Goal: Task Accomplishment & Management: Manage account settings

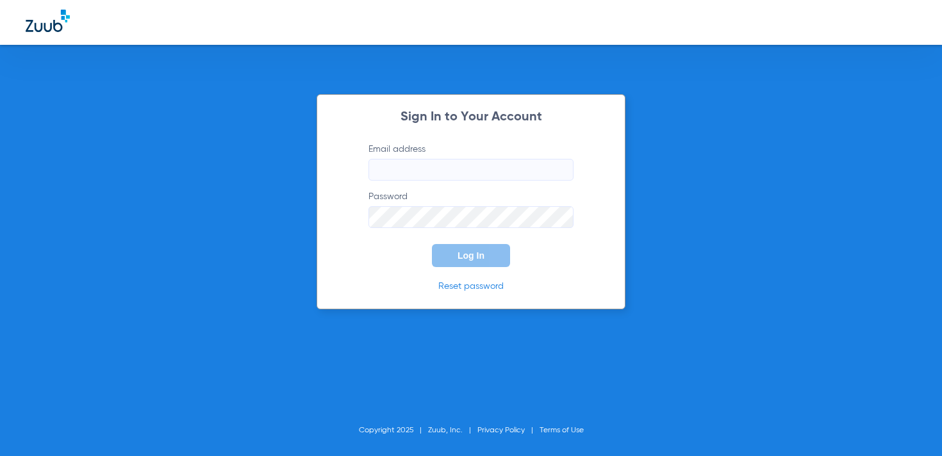
click at [473, 172] on input "Email address" at bounding box center [470, 170] width 205 height 22
type input "[DOMAIN_NAME][EMAIL_ADDRESS][DOMAIN_NAME]"
click at [454, 259] on button "Log In" at bounding box center [471, 255] width 78 height 23
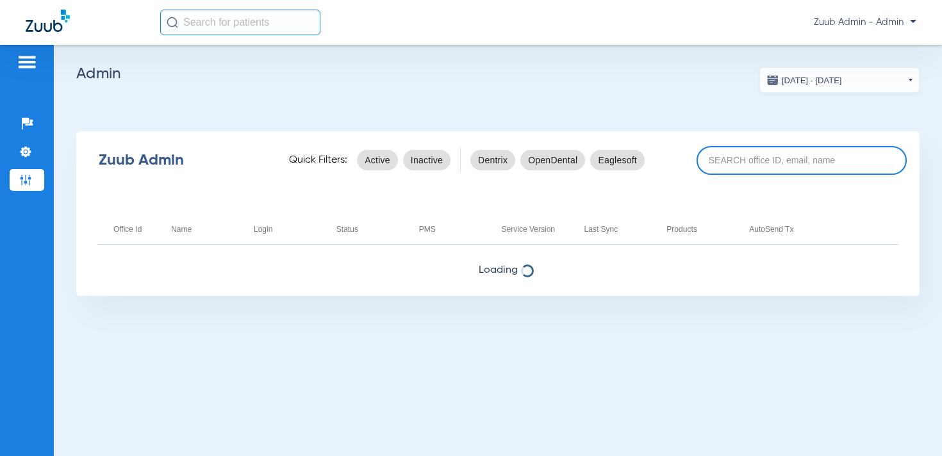
click at [792, 161] on input at bounding box center [801, 160] width 210 height 29
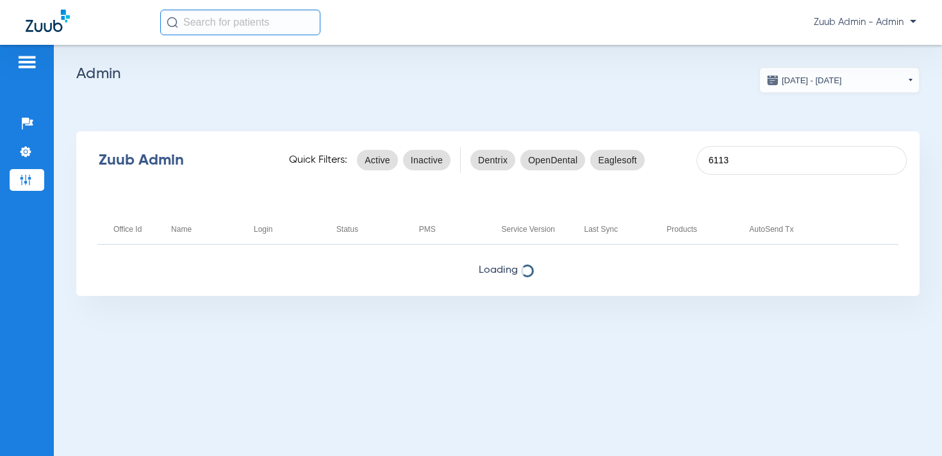
type input "6113"
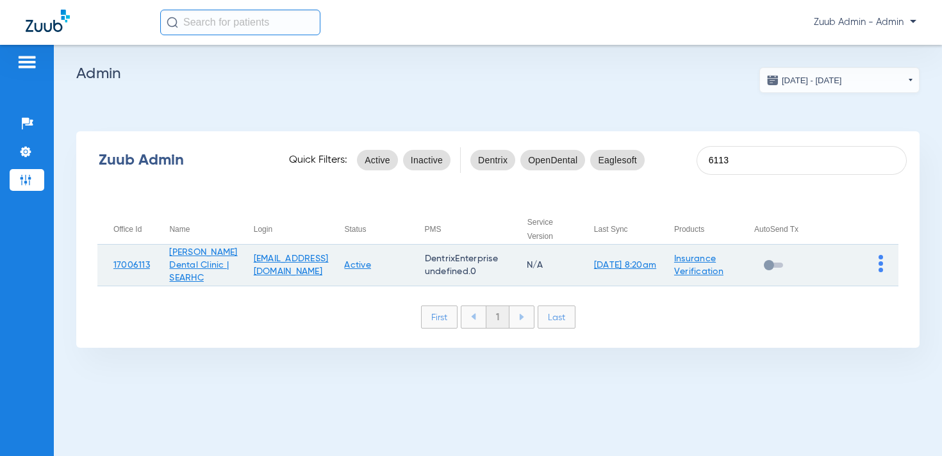
click at [880, 261] on img at bounding box center [880, 263] width 4 height 17
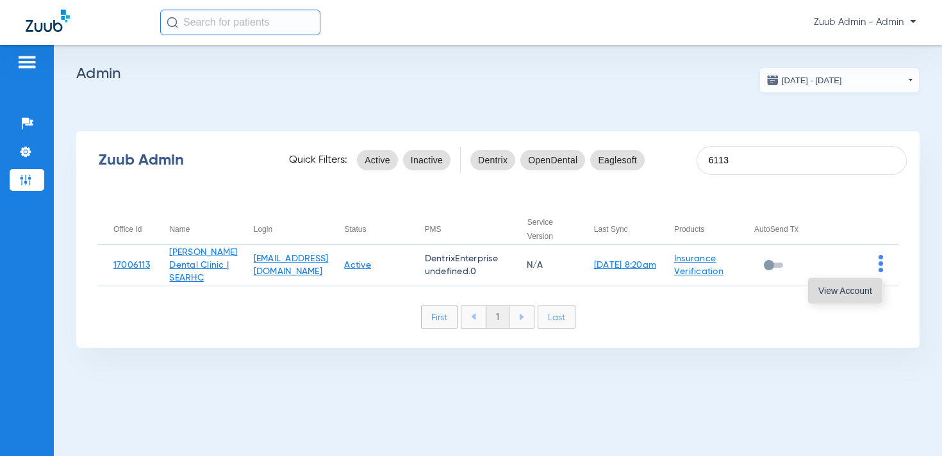
click at [858, 286] on span "View Account" at bounding box center [845, 290] width 54 height 9
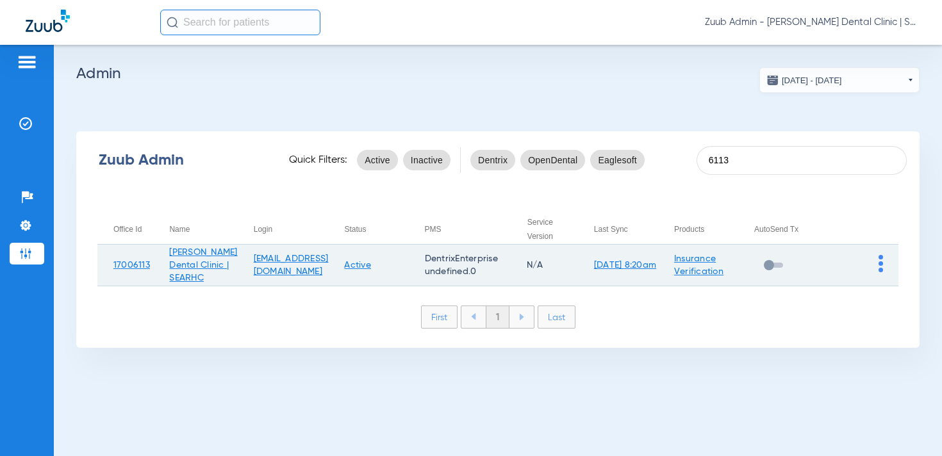
click at [880, 263] on img at bounding box center [880, 263] width 4 height 17
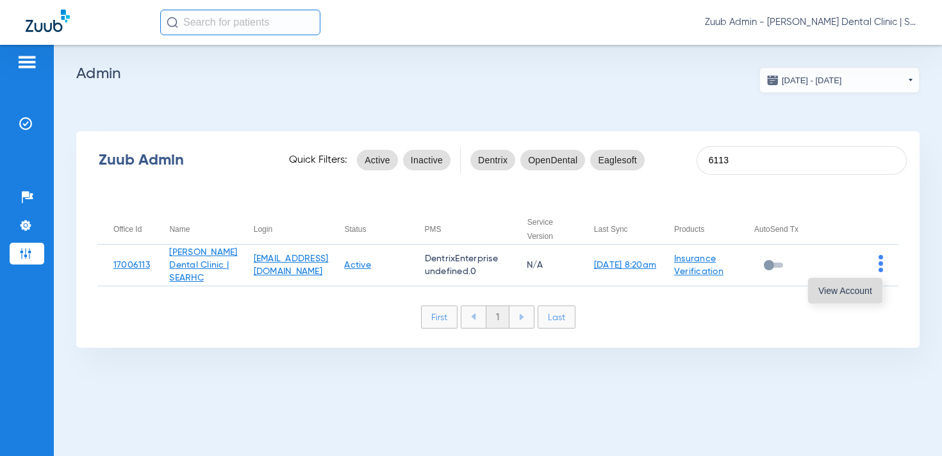
click at [866, 284] on button "View Account" at bounding box center [845, 291] width 74 height 26
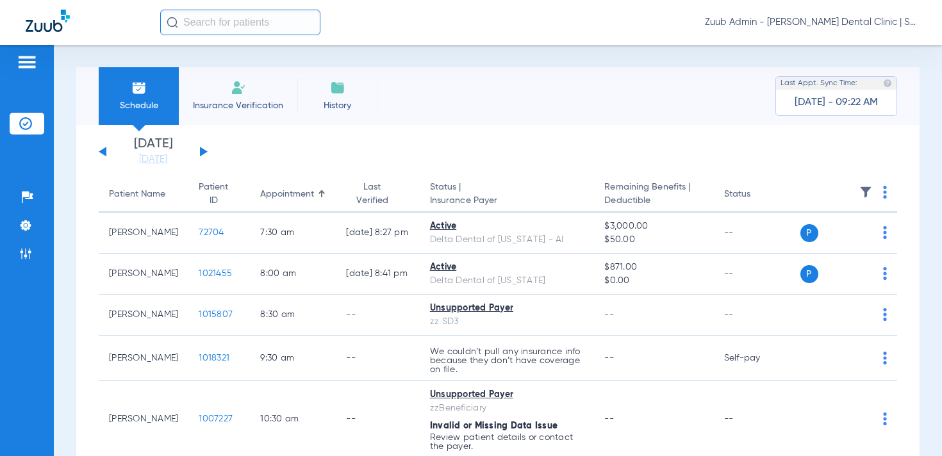
click at [156, 165] on div "[DATE] [DATE] [DATE] [DATE] [DATE] [DATE] [DATE] [DATE] [DATE] [DATE] [DATE] [D…" at bounding box center [497, 383] width 843 height 516
click at [154, 163] on link "[DATE]" at bounding box center [153, 159] width 77 height 13
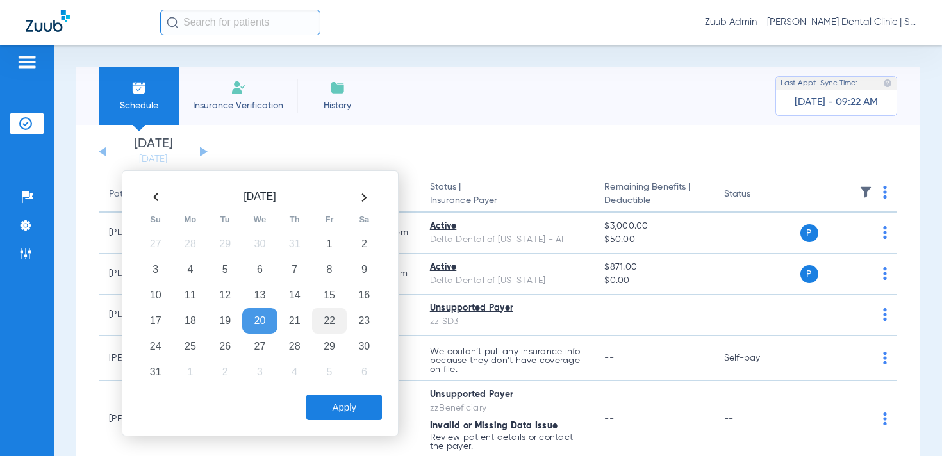
click at [322, 295] on td "15" at bounding box center [329, 296] width 35 height 26
drag, startPoint x: 352, startPoint y: 402, endPoint x: 373, endPoint y: 397, distance: 21.1
click at [352, 402] on button "Apply" at bounding box center [344, 408] width 76 height 26
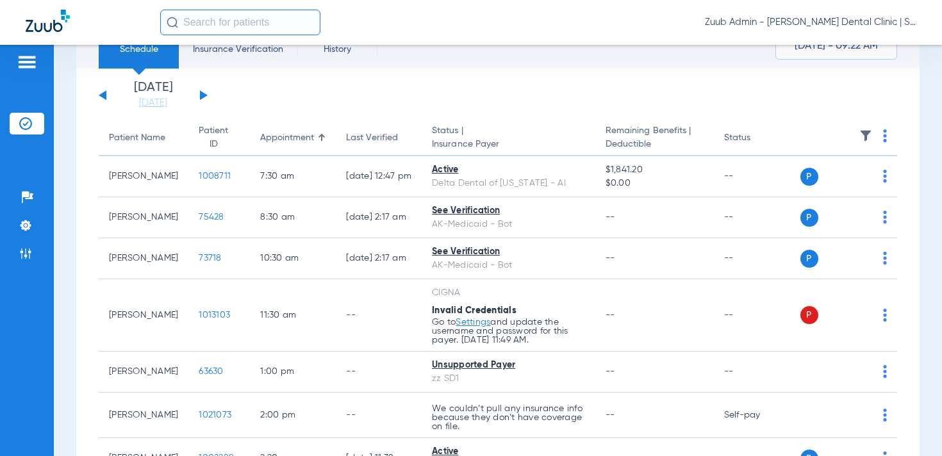
scroll to position [75, 0]
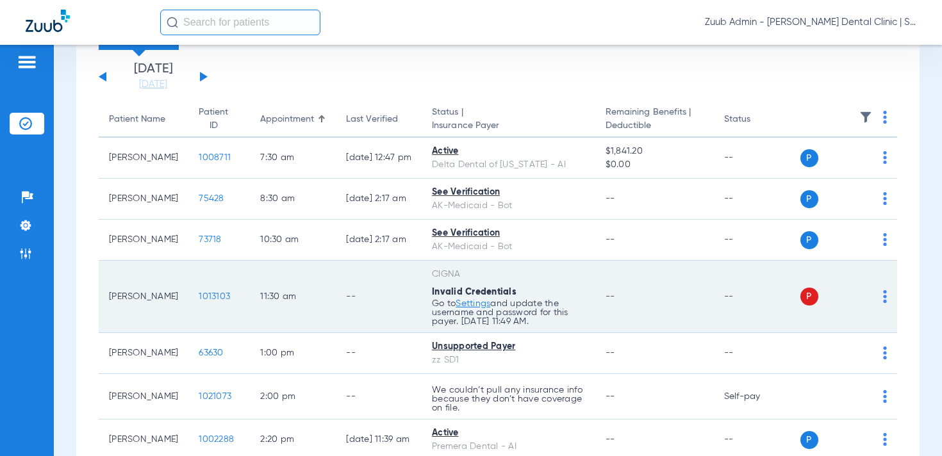
click at [885, 295] on img at bounding box center [885, 296] width 4 height 13
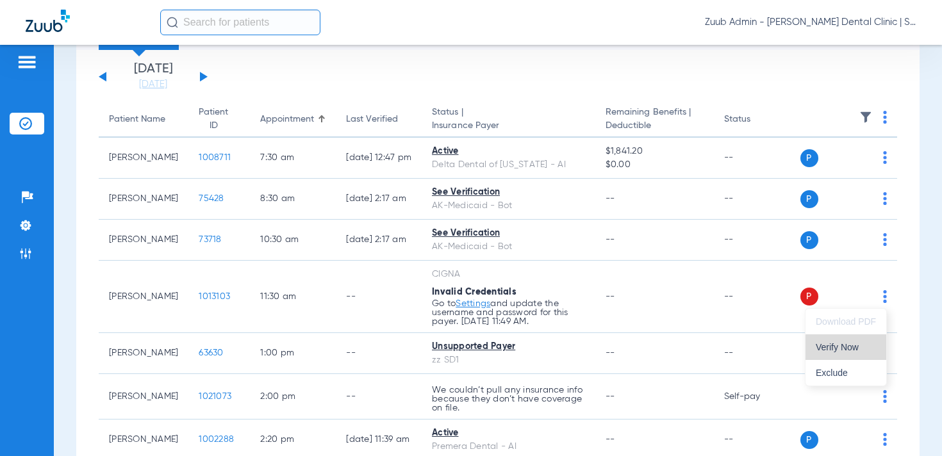
click at [848, 350] on span "Verify Now" at bounding box center [846, 347] width 60 height 9
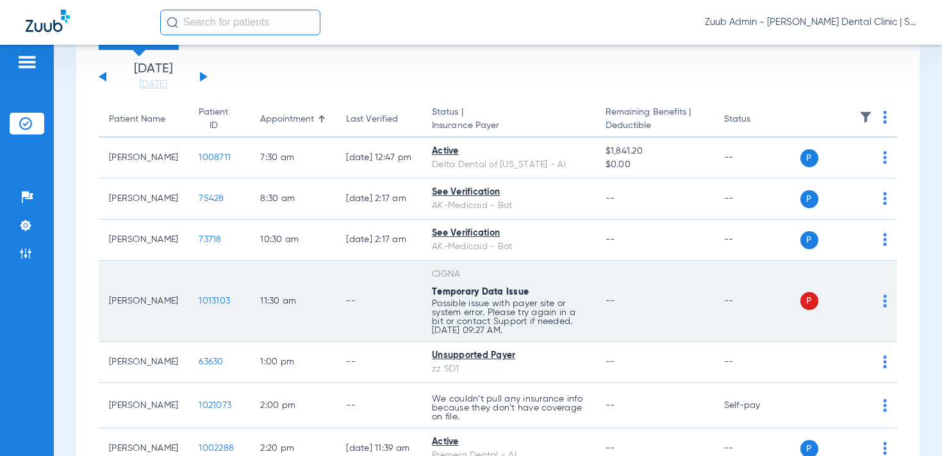
click at [883, 303] on img at bounding box center [885, 301] width 4 height 13
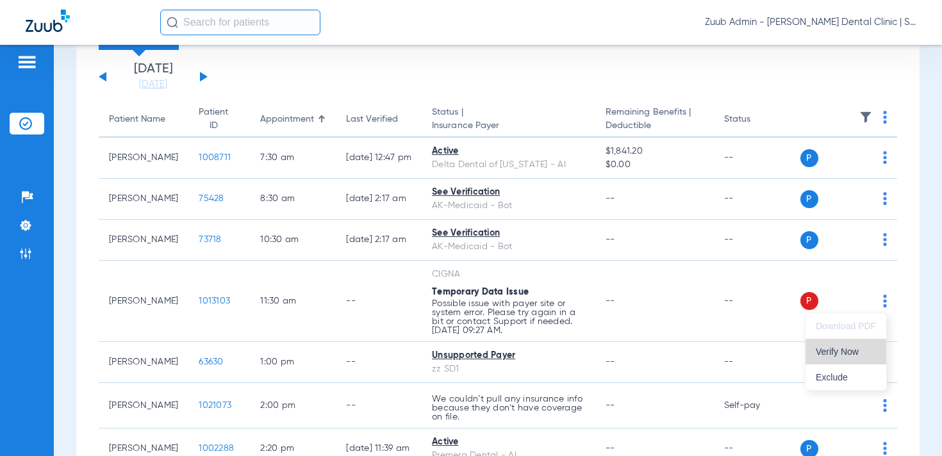
click at [860, 345] on button "Verify Now" at bounding box center [845, 352] width 81 height 26
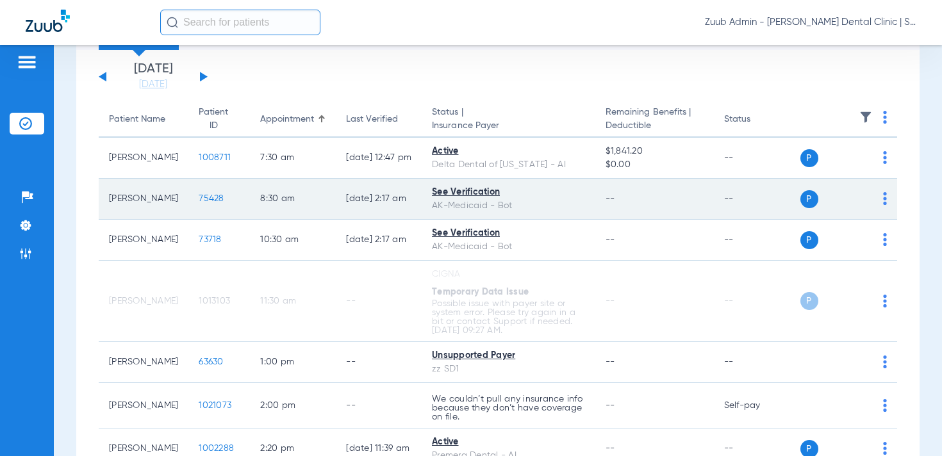
drag, startPoint x: 21, startPoint y: 223, endPoint x: 125, endPoint y: 215, distance: 104.7
click at [21, 223] on img at bounding box center [25, 225] width 13 height 13
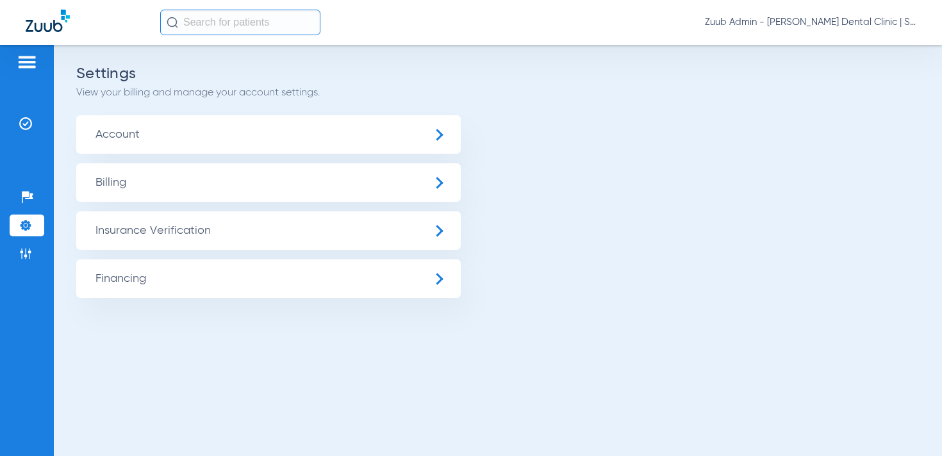
click at [184, 235] on span "Insurance Verification" at bounding box center [268, 230] width 384 height 38
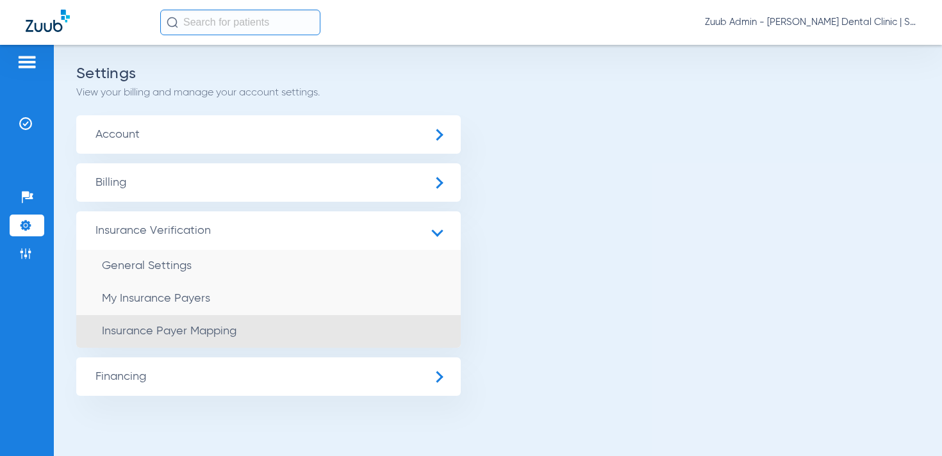
click at [176, 326] on span "Insurance Payer Mapping" at bounding box center [169, 331] width 135 height 12
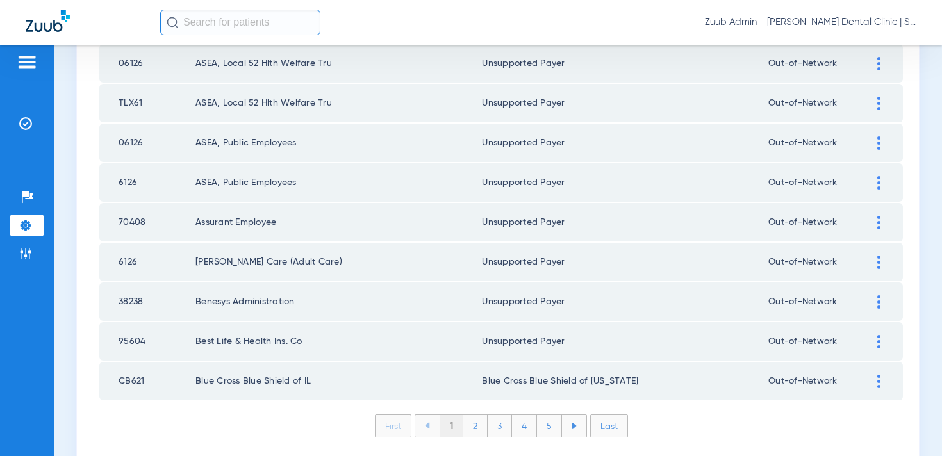
scroll to position [1873, 0]
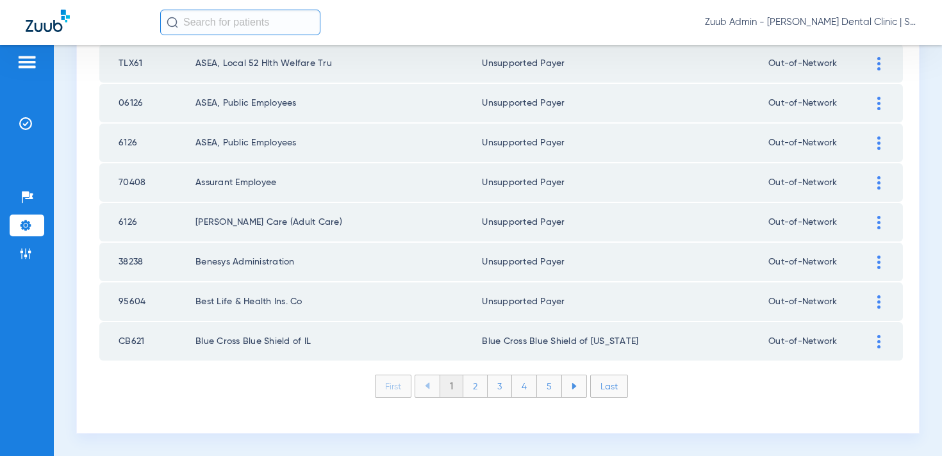
click at [471, 385] on li "2" at bounding box center [475, 386] width 24 height 22
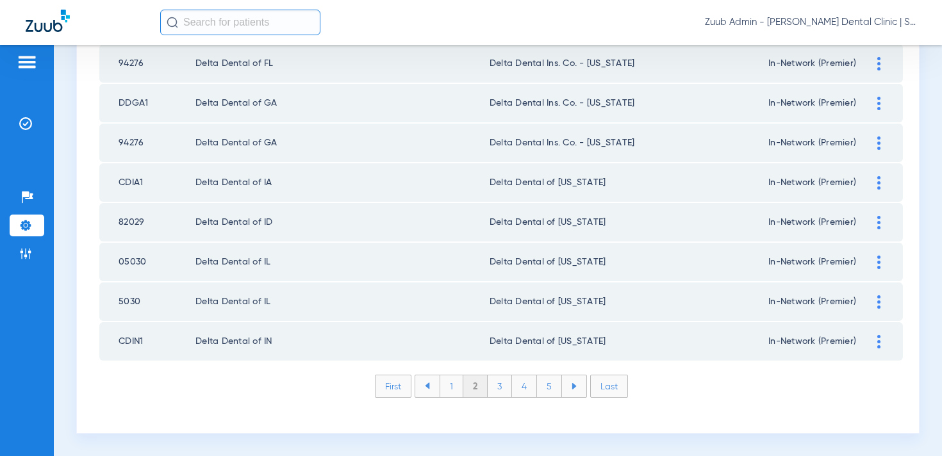
click at [498, 384] on li "3" at bounding box center [500, 386] width 24 height 22
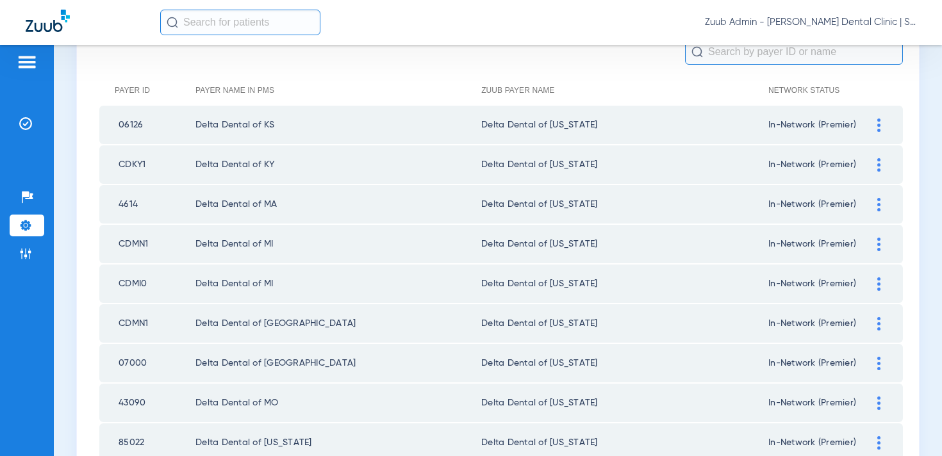
scroll to position [144, 0]
click at [31, 126] on img at bounding box center [25, 123] width 13 height 13
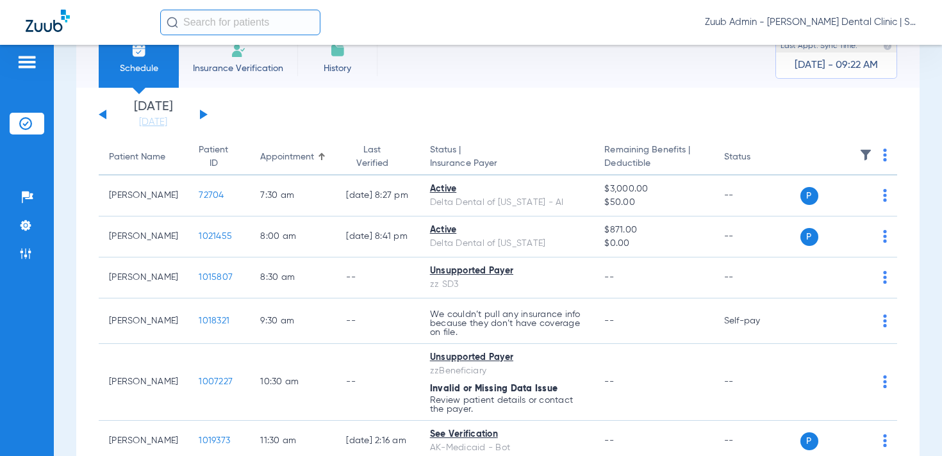
scroll to position [37, 0]
drag, startPoint x: 166, startPoint y: 118, endPoint x: 172, endPoint y: 122, distance: 7.3
click at [166, 118] on link "[DATE]" at bounding box center [153, 123] width 77 height 13
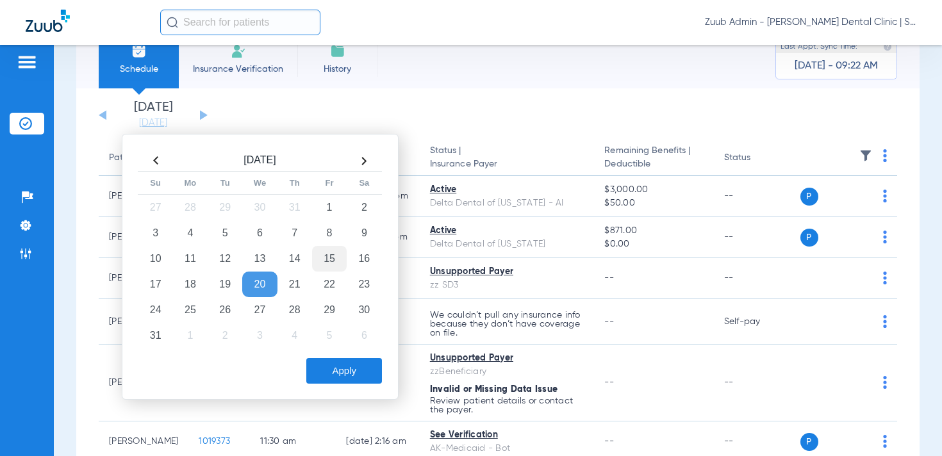
click at [320, 256] on td "15" at bounding box center [329, 259] width 35 height 26
click at [325, 390] on div "[DATE] Su Mo Tu We Th Fr Sa 27 28 29 30 31 1 2 3 4 5 6 7 8 9 10 11 12 13 14 15 …" at bounding box center [260, 267] width 277 height 266
click at [329, 379] on button "Apply" at bounding box center [344, 371] width 76 height 26
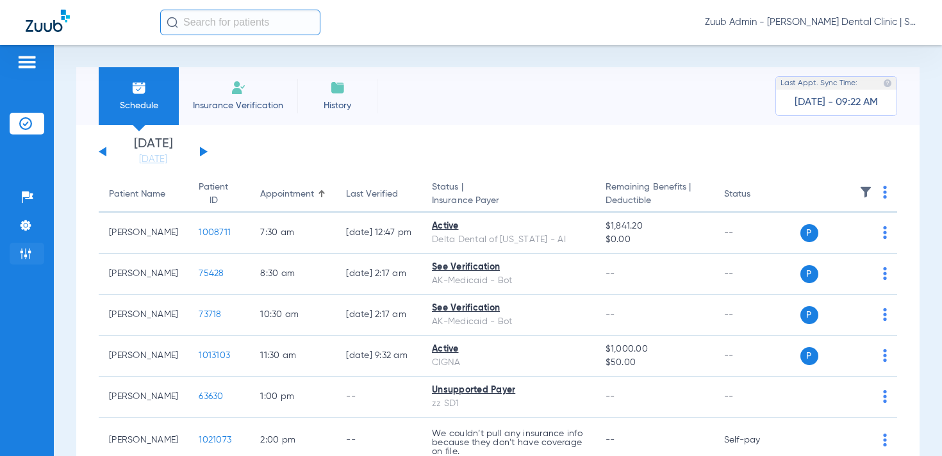
click at [22, 256] on img at bounding box center [25, 253] width 13 height 13
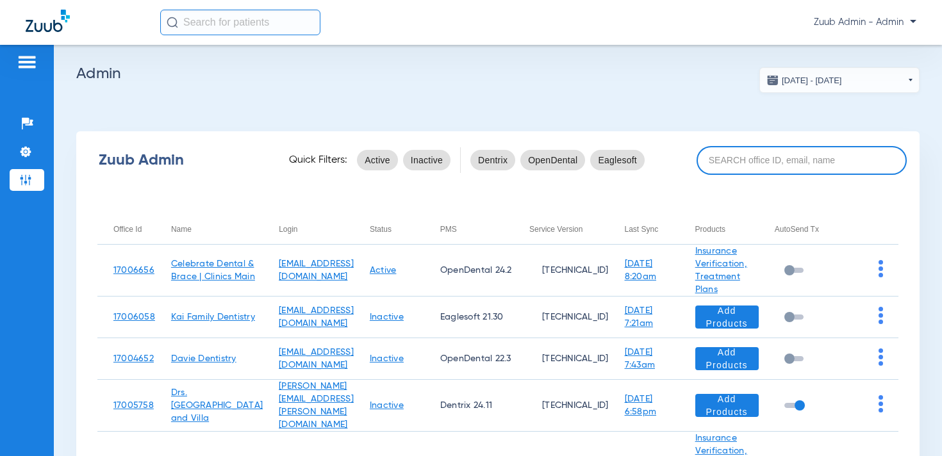
click at [766, 158] on input at bounding box center [801, 160] width 210 height 29
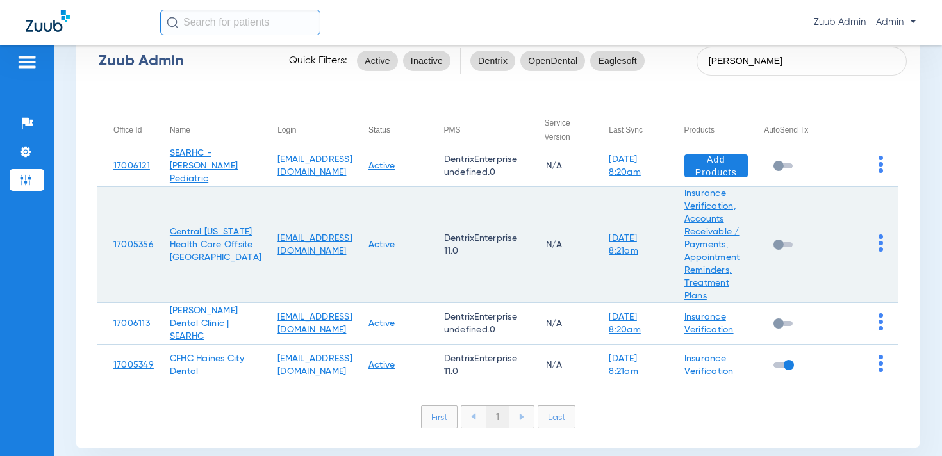
scroll to position [127, 0]
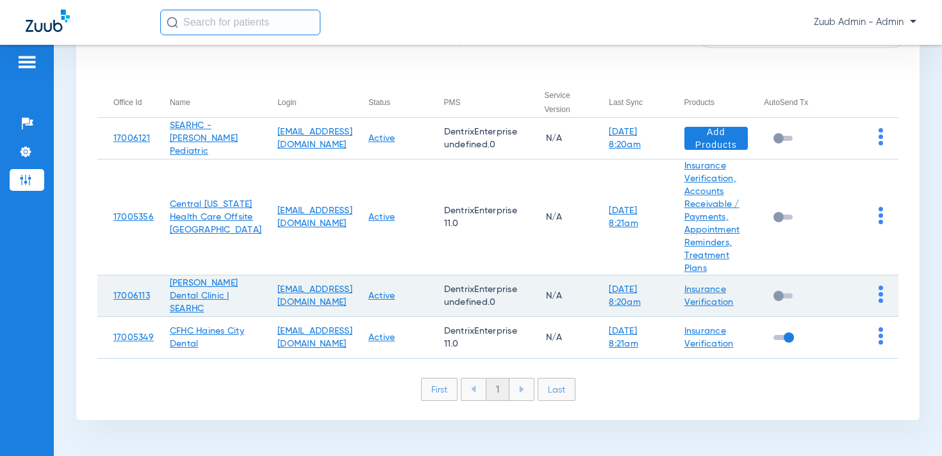
type input "[PERSON_NAME]"
click at [882, 292] on img at bounding box center [880, 294] width 4 height 17
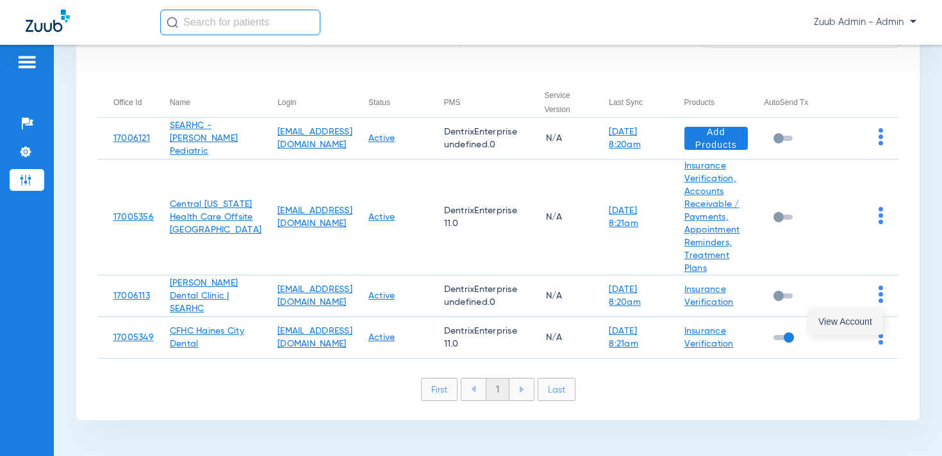
click at [851, 321] on span "View Account" at bounding box center [845, 321] width 54 height 9
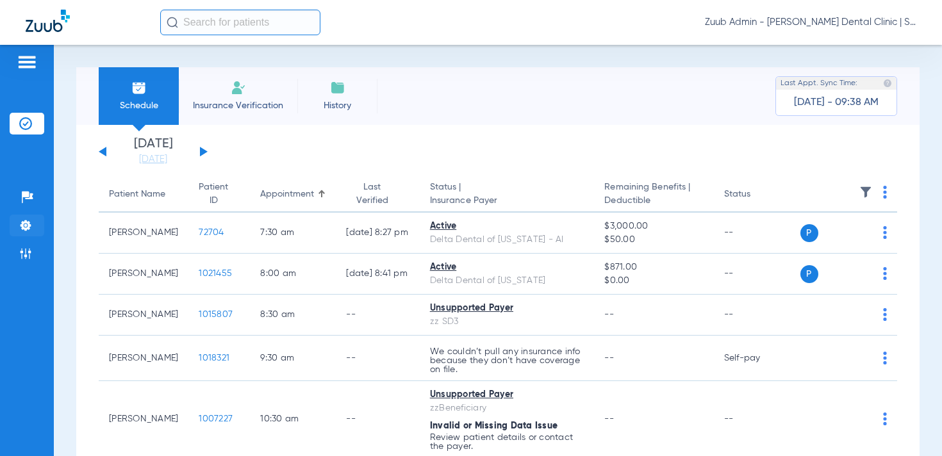
click at [26, 220] on img at bounding box center [25, 225] width 13 height 13
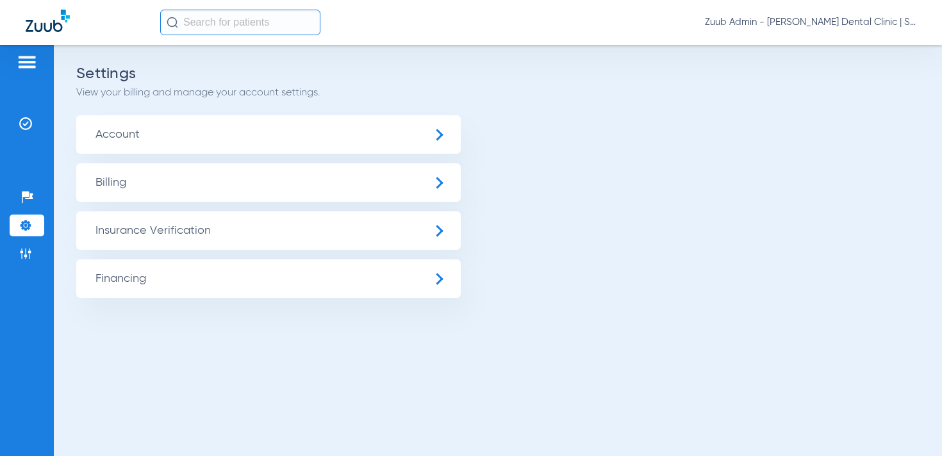
click at [113, 215] on span "Insurance Verification" at bounding box center [268, 230] width 384 height 38
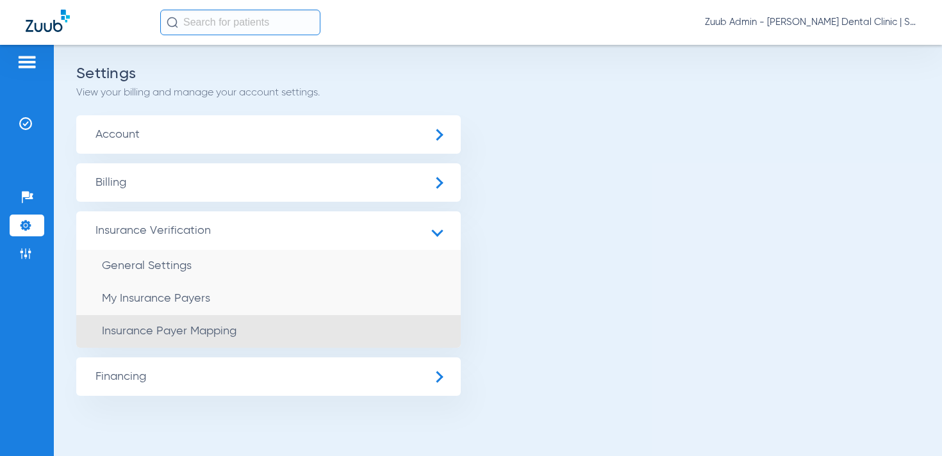
click at [186, 323] on li "Insurance Payer Mapping" at bounding box center [268, 331] width 384 height 33
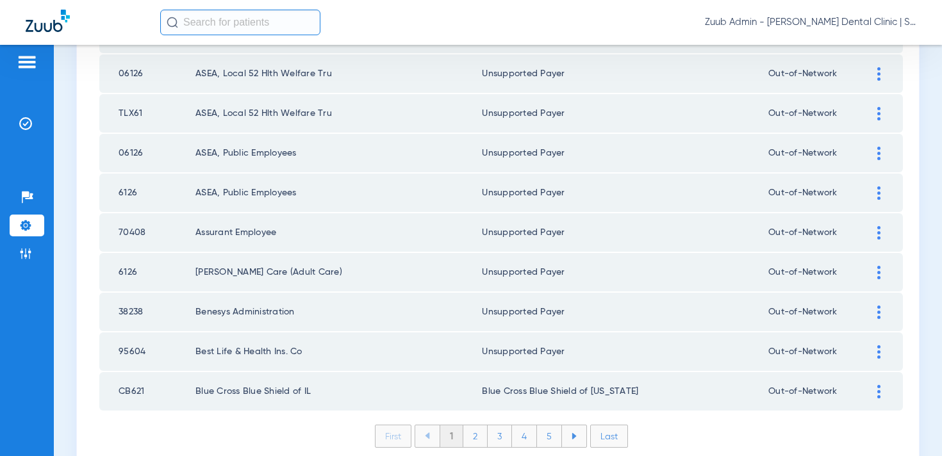
scroll to position [1873, 0]
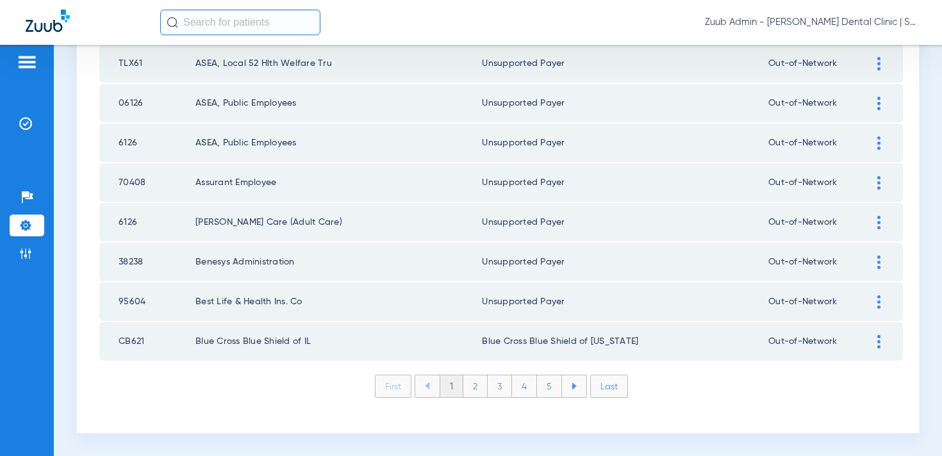
click at [479, 389] on li "2" at bounding box center [475, 386] width 24 height 22
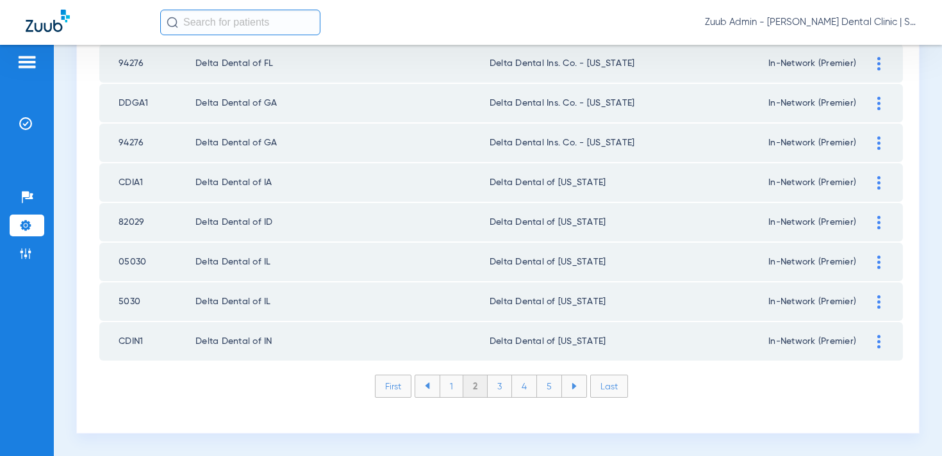
click at [509, 388] on li "3" at bounding box center [500, 386] width 24 height 22
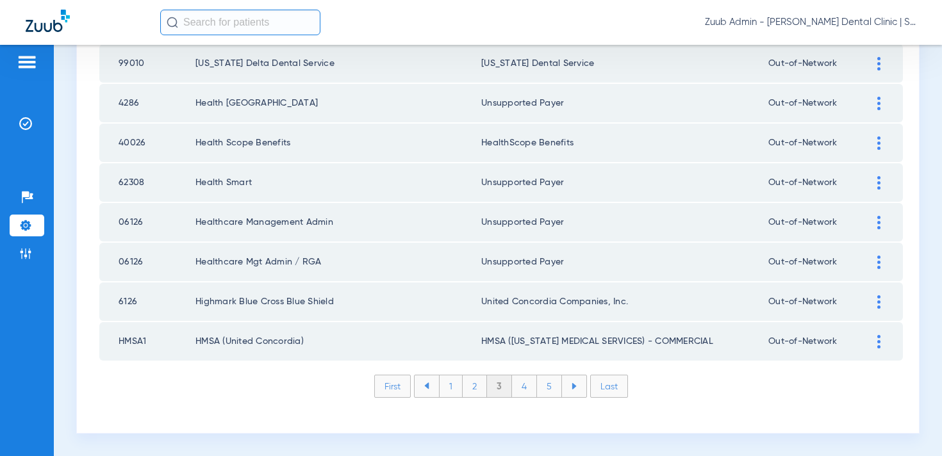
click at [528, 388] on li "4" at bounding box center [524, 386] width 25 height 22
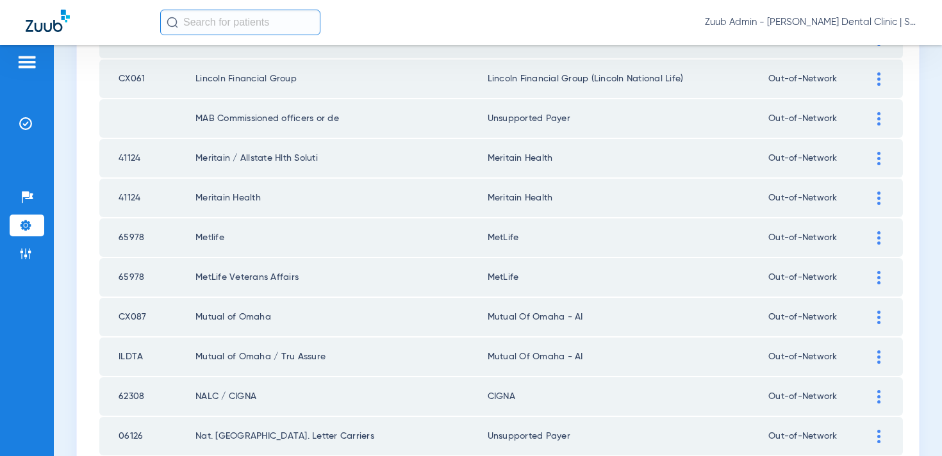
scroll to position [0, 0]
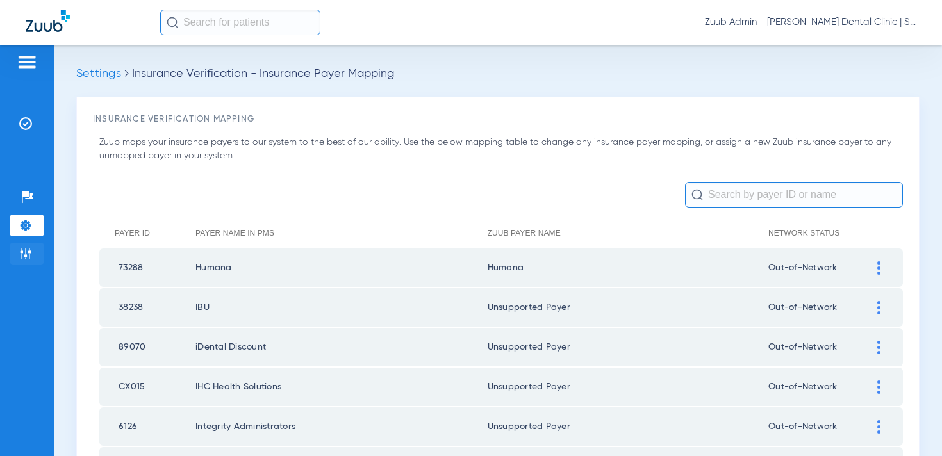
click at [21, 259] on img at bounding box center [25, 253] width 13 height 13
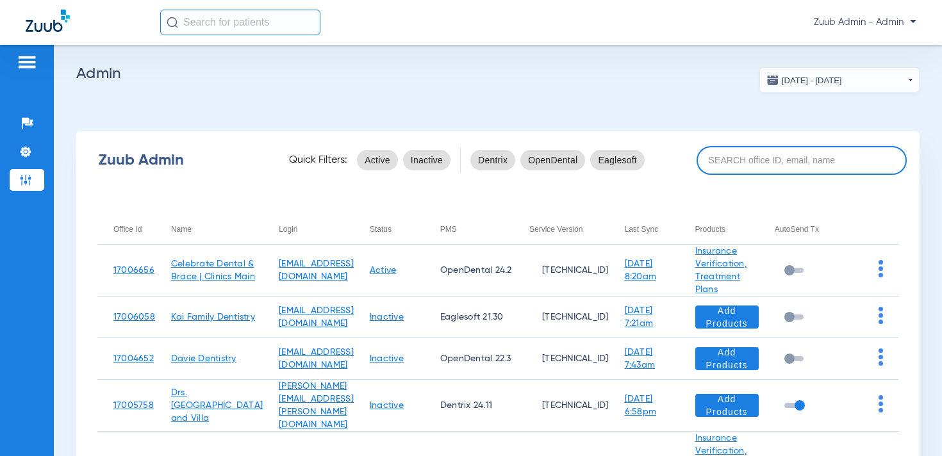
click at [743, 163] on input at bounding box center [801, 160] width 210 height 29
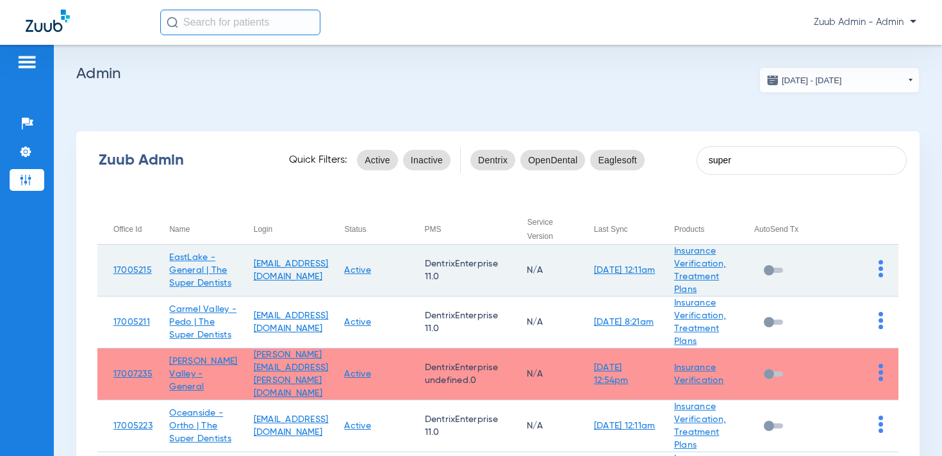
type input "super"
click at [880, 265] on img at bounding box center [880, 268] width 4 height 17
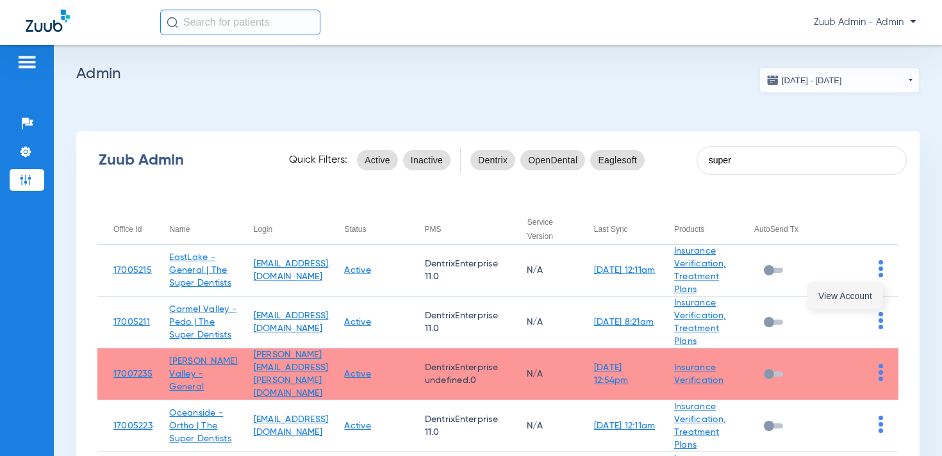
click at [851, 300] on span "View Account" at bounding box center [845, 296] width 54 height 9
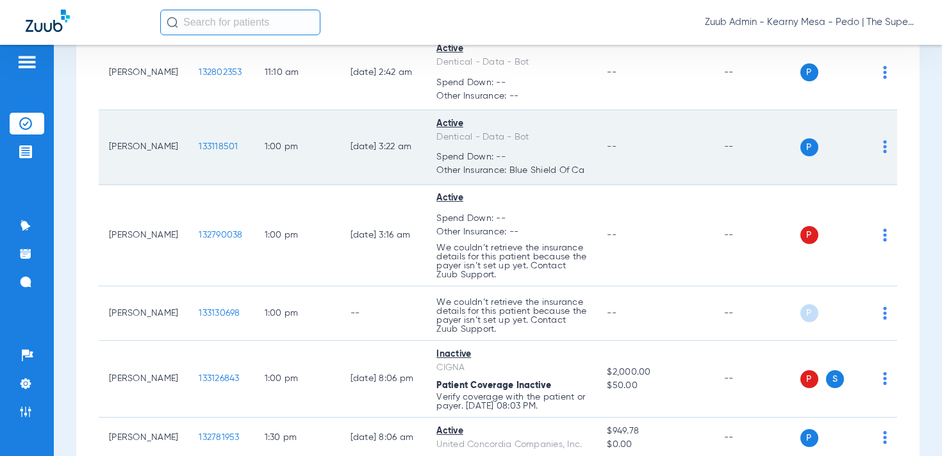
scroll to position [1031, 0]
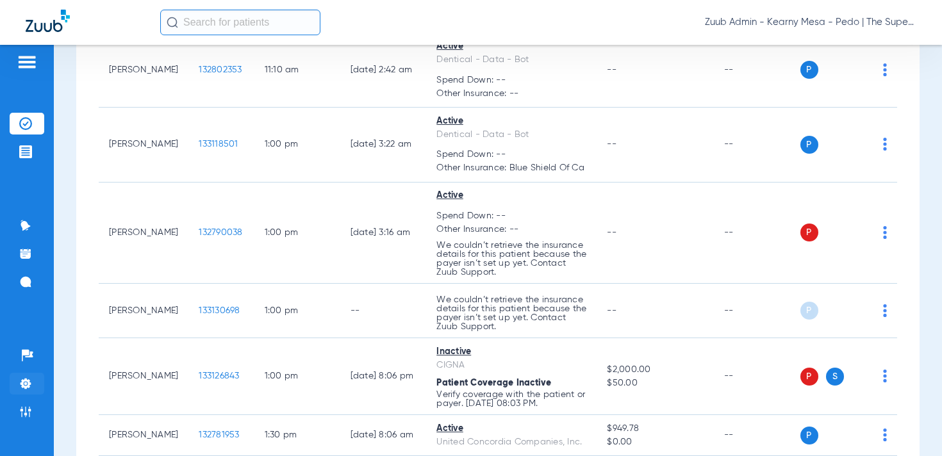
click at [33, 388] on li "Settings" at bounding box center [27, 384] width 35 height 22
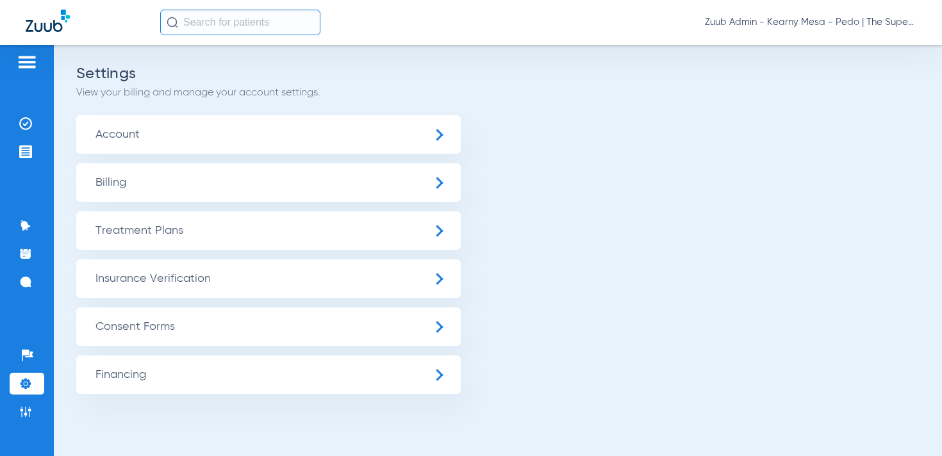
click at [115, 284] on span "Insurance Verification" at bounding box center [268, 278] width 384 height 38
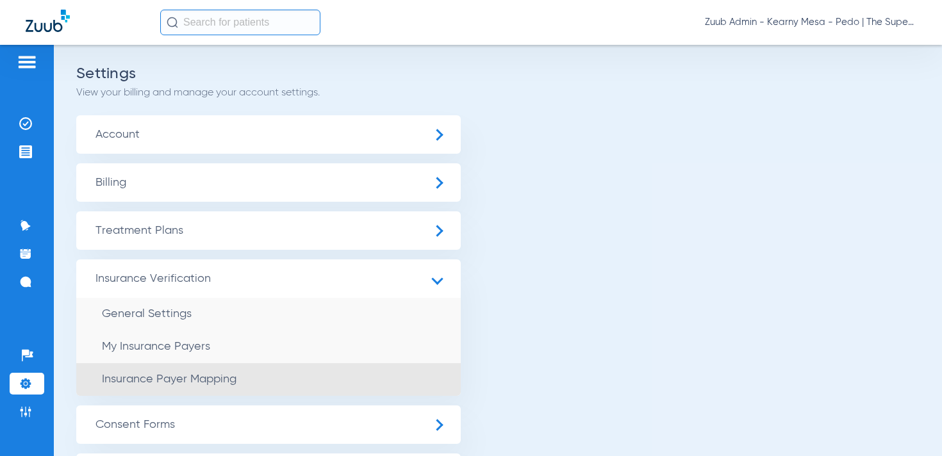
click at [179, 388] on li "Insurance Payer Mapping" at bounding box center [268, 379] width 384 height 33
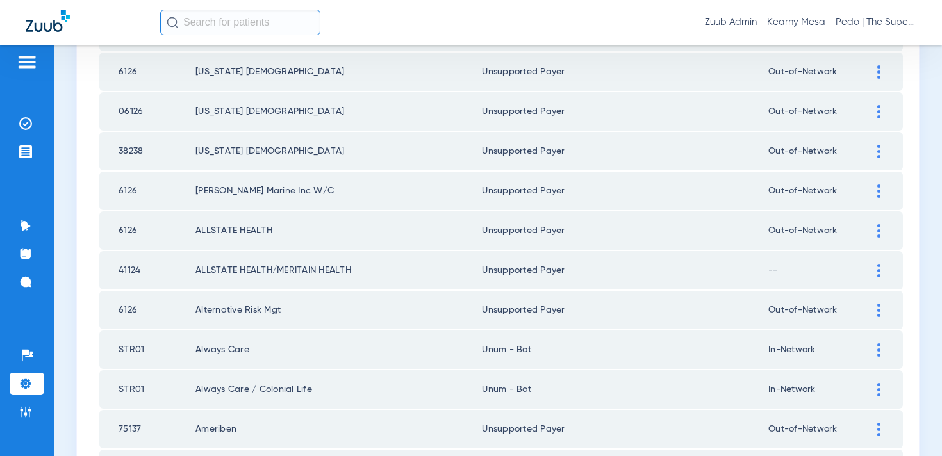
scroll to position [1079, 0]
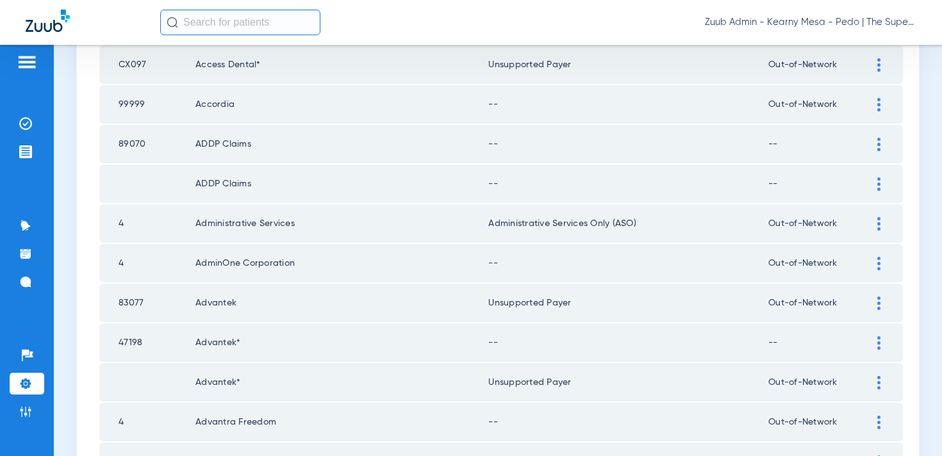
scroll to position [561, 0]
click at [27, 410] on img at bounding box center [25, 412] width 13 height 13
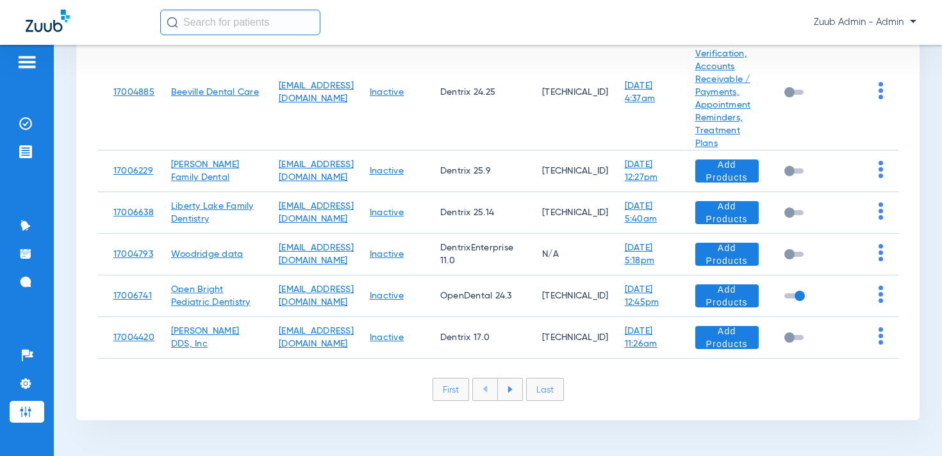
scroll to position [387, 0]
